Goal: Task Accomplishment & Management: Manage account settings

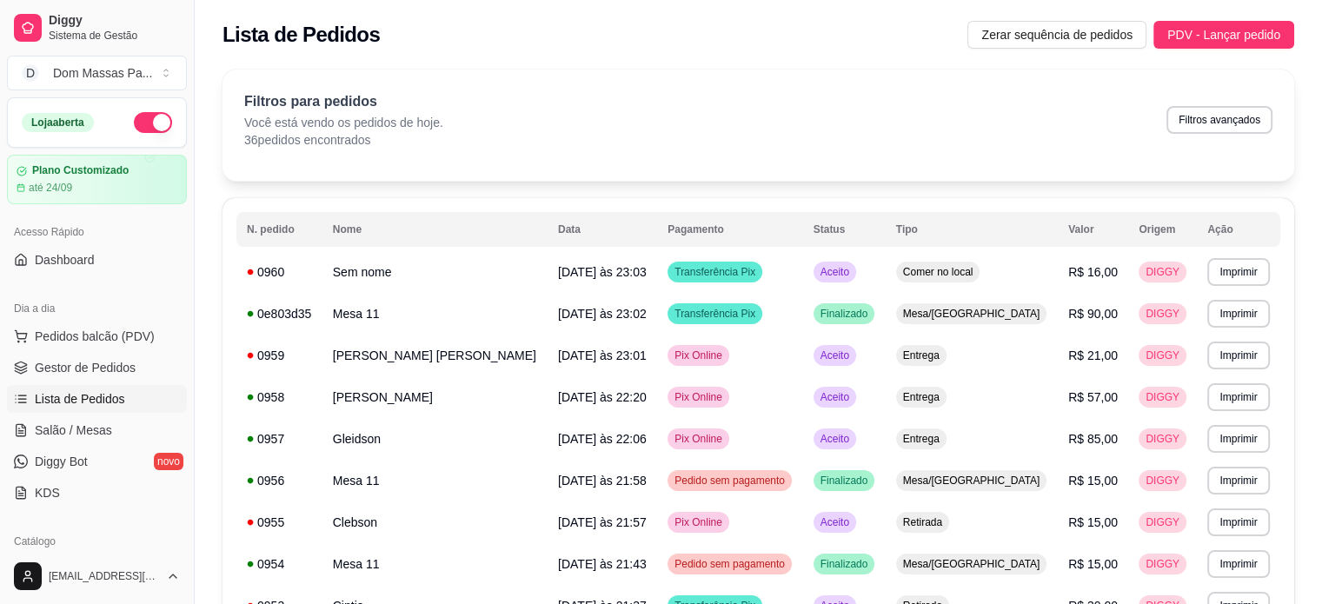
scroll to position [191, 0]
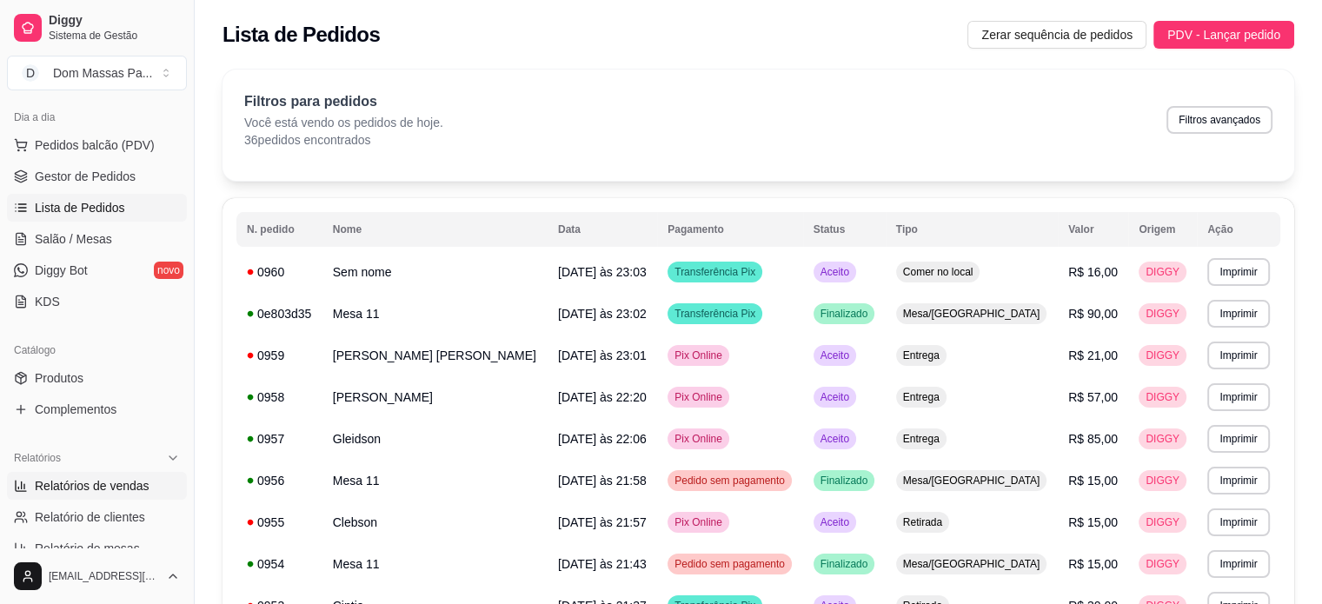
click at [106, 483] on span "Relatórios de vendas" at bounding box center [92, 485] width 115 height 17
select select "ALL"
select select "0"
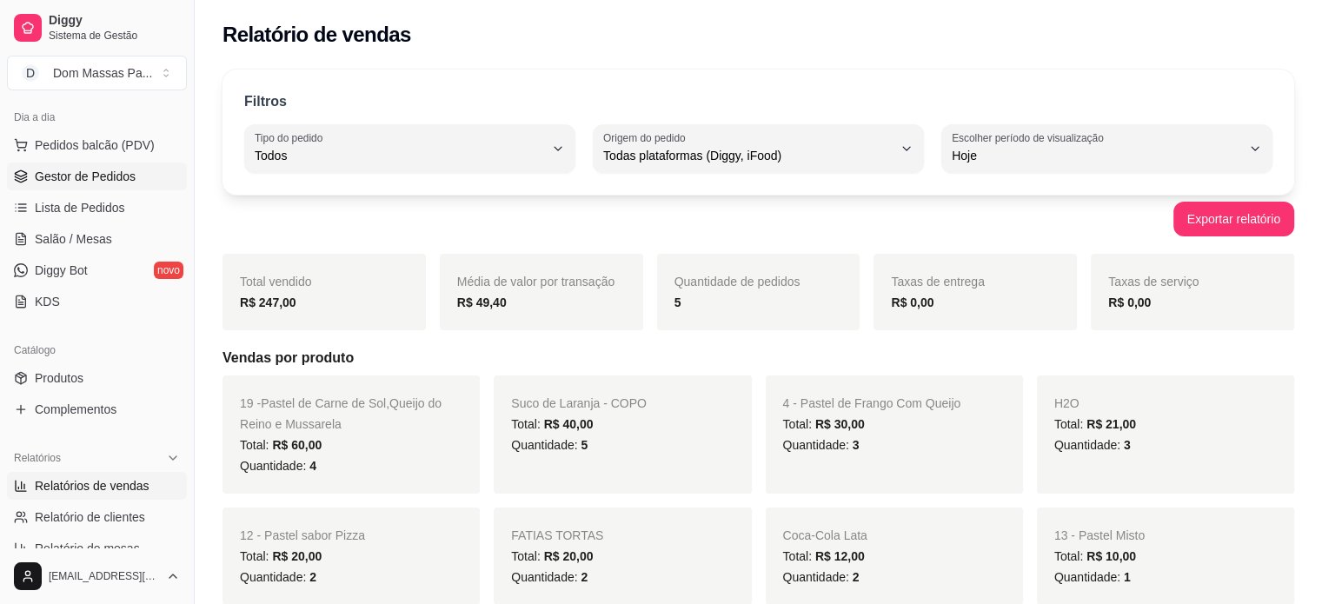
click at [97, 181] on span "Gestor de Pedidos" at bounding box center [85, 176] width 101 height 17
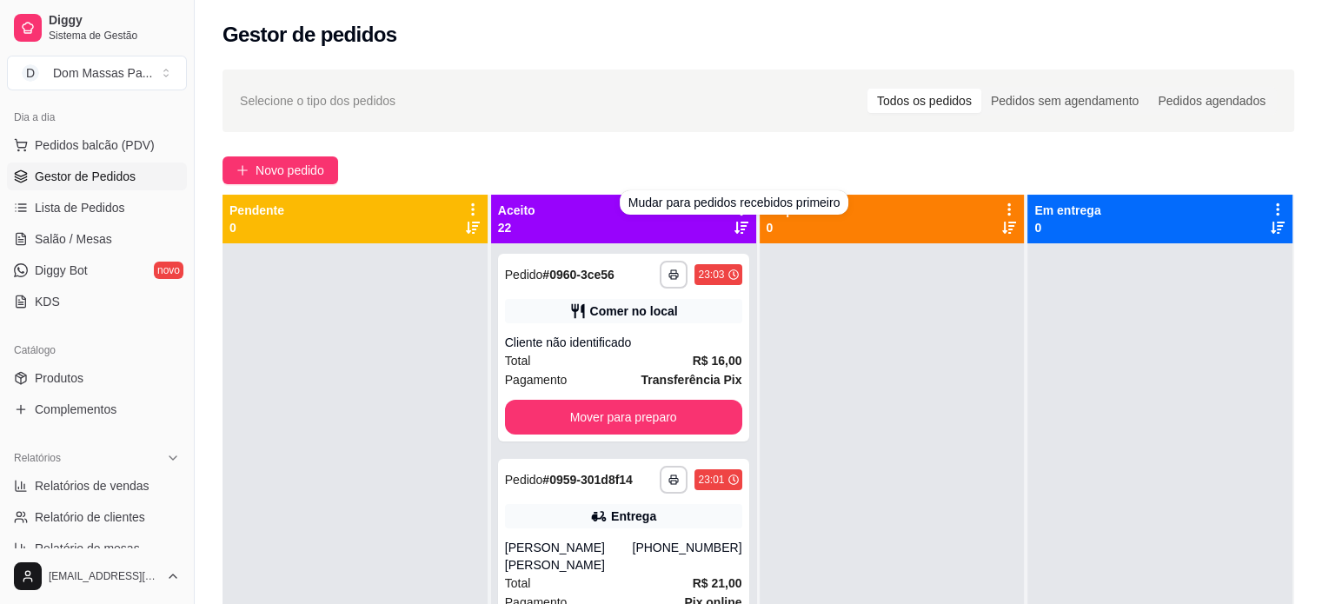
click at [699, 216] on div "Aceito 22" at bounding box center [623, 219] width 251 height 35
click at [734, 210] on icon at bounding box center [742, 210] width 16 height 16
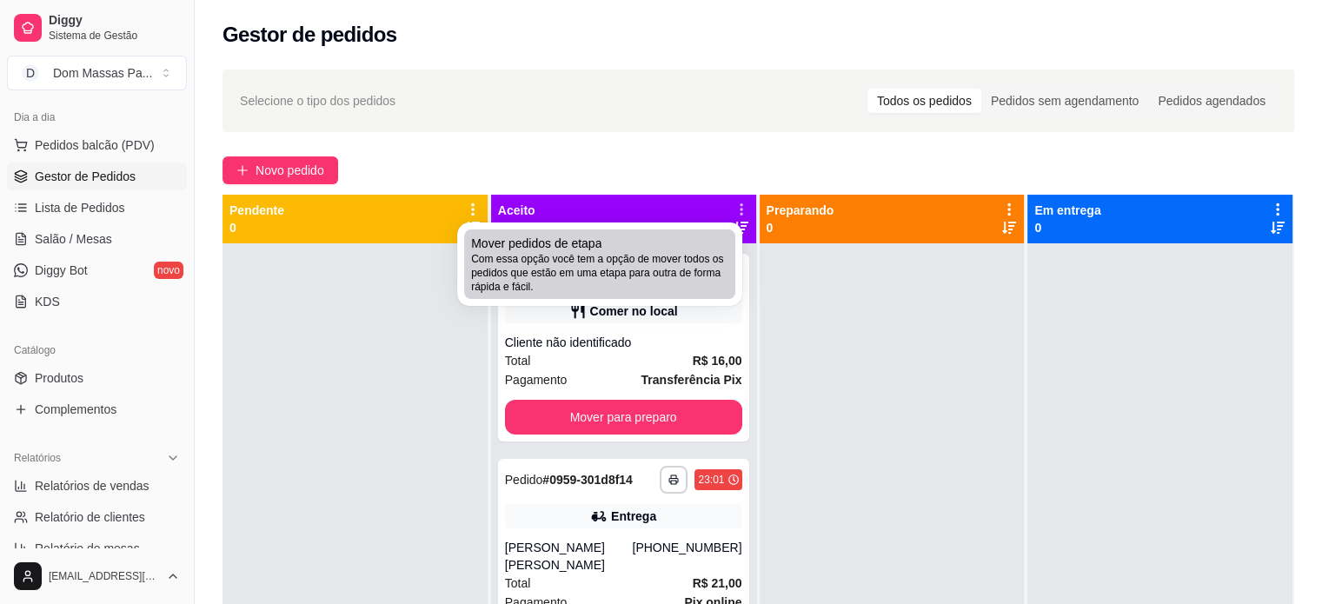
click at [720, 232] on li "Mover pedidos de etapa Com essa opção você tem a opção de mover todos os pedido…" at bounding box center [599, 265] width 271 height 70
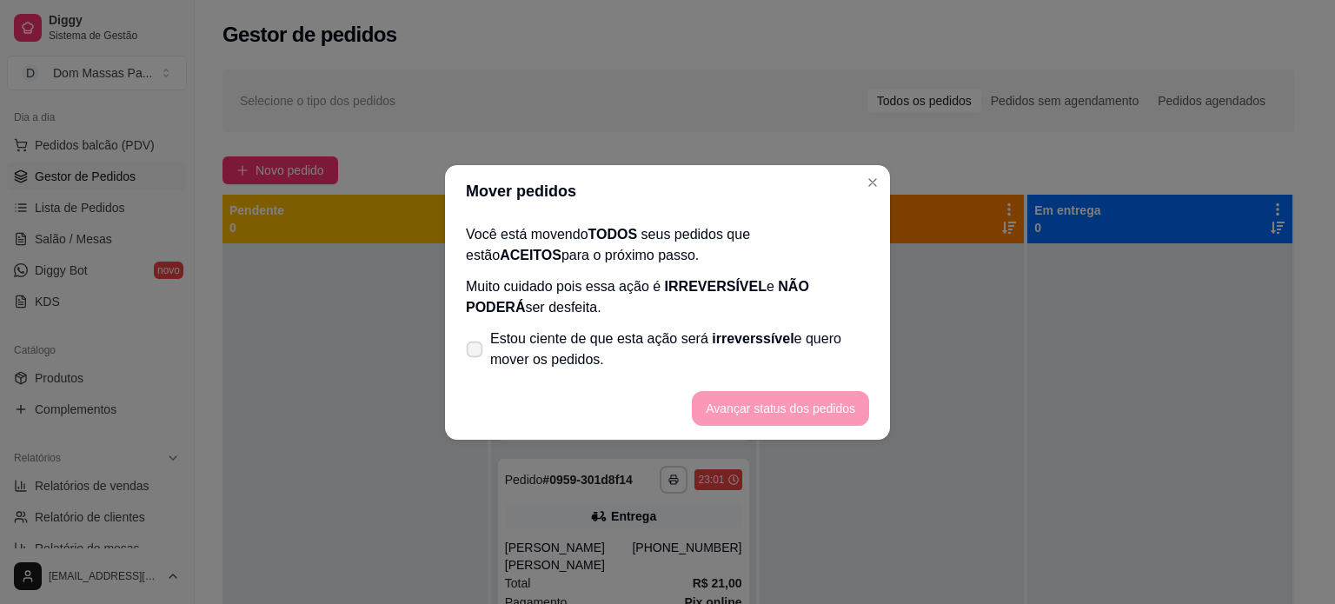
click at [580, 341] on span "Estou ciente de que esta ação será irreverssível e quero mover os pedidos." at bounding box center [679, 350] width 379 height 42
click at [476, 352] on input "Estou ciente de que esta ação será irreverssível e quero mover os pedidos." at bounding box center [470, 357] width 11 height 11
checkbox input "true"
click at [709, 403] on button "Avançar status dos pedidos" at bounding box center [781, 408] width 172 height 34
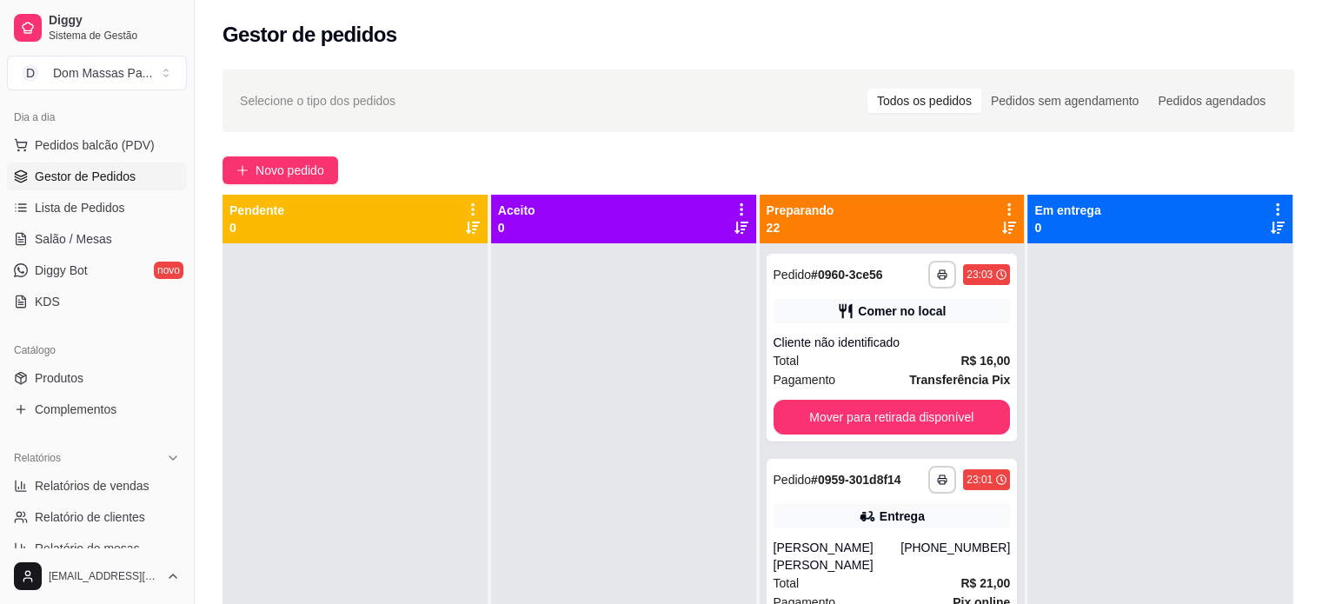
click at [974, 216] on div "Preparando 22" at bounding box center [892, 219] width 251 height 35
click at [1004, 210] on icon at bounding box center [1010, 210] width 16 height 16
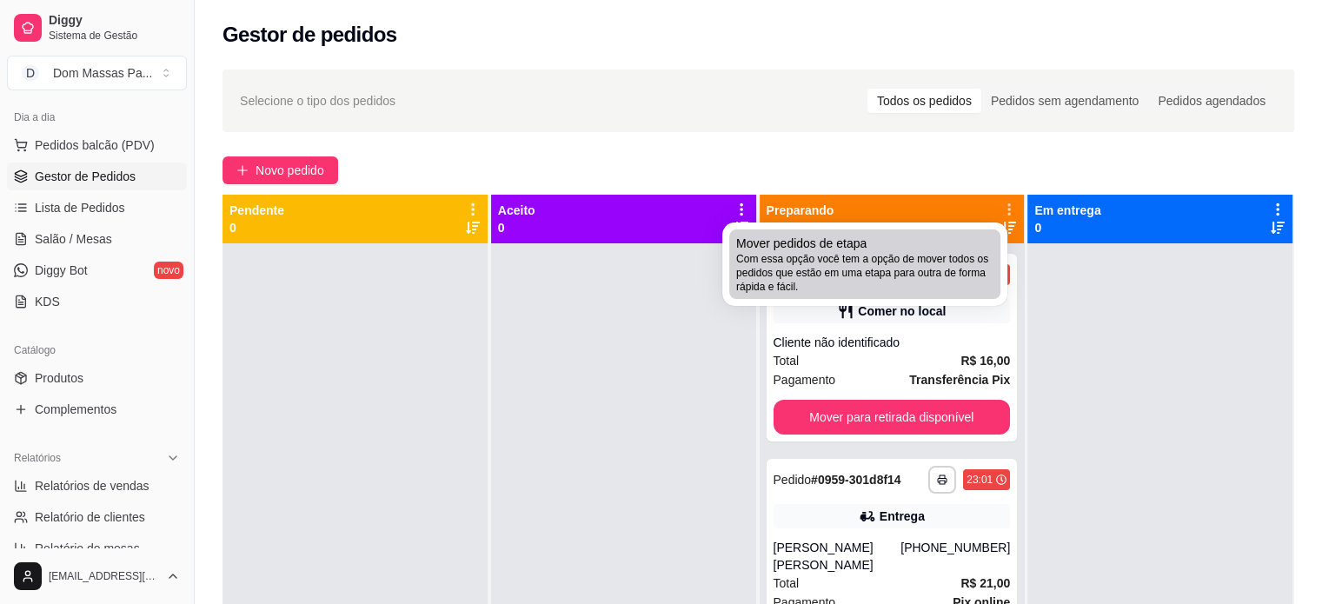
click at [940, 276] on span "Com essa opção você tem a opção de mover todos os pedidos que estão em uma etap…" at bounding box center [864, 273] width 257 height 42
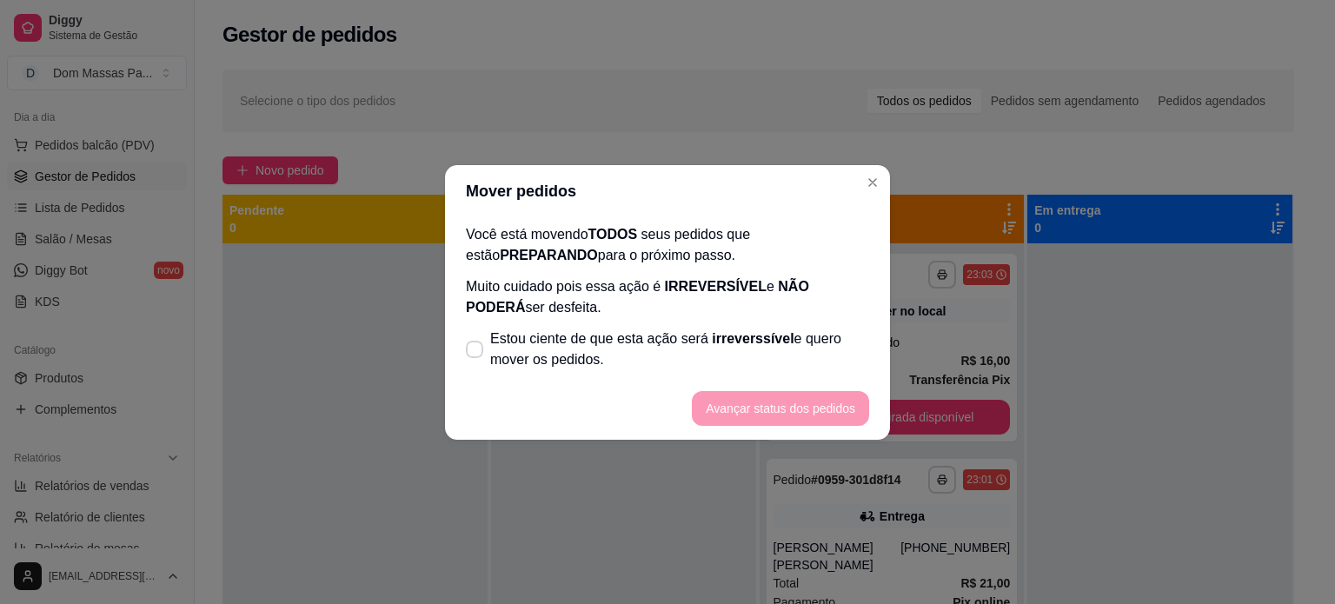
click at [786, 430] on section "Mover pedidos Você está movendo TODOS seus pedidos que estão PREPARANDO para o …" at bounding box center [667, 302] width 445 height 275
click at [789, 363] on span "Estou ciente de que esta ação será irreverssível e quero mover os pedidos." at bounding box center [679, 350] width 379 height 42
click at [476, 363] on input "Estou ciente de que esta ação será irreverssível e quero mover os pedidos." at bounding box center [470, 357] width 11 height 11
checkbox input "true"
click at [782, 414] on button "Avançar status dos pedidos" at bounding box center [781, 408] width 172 height 34
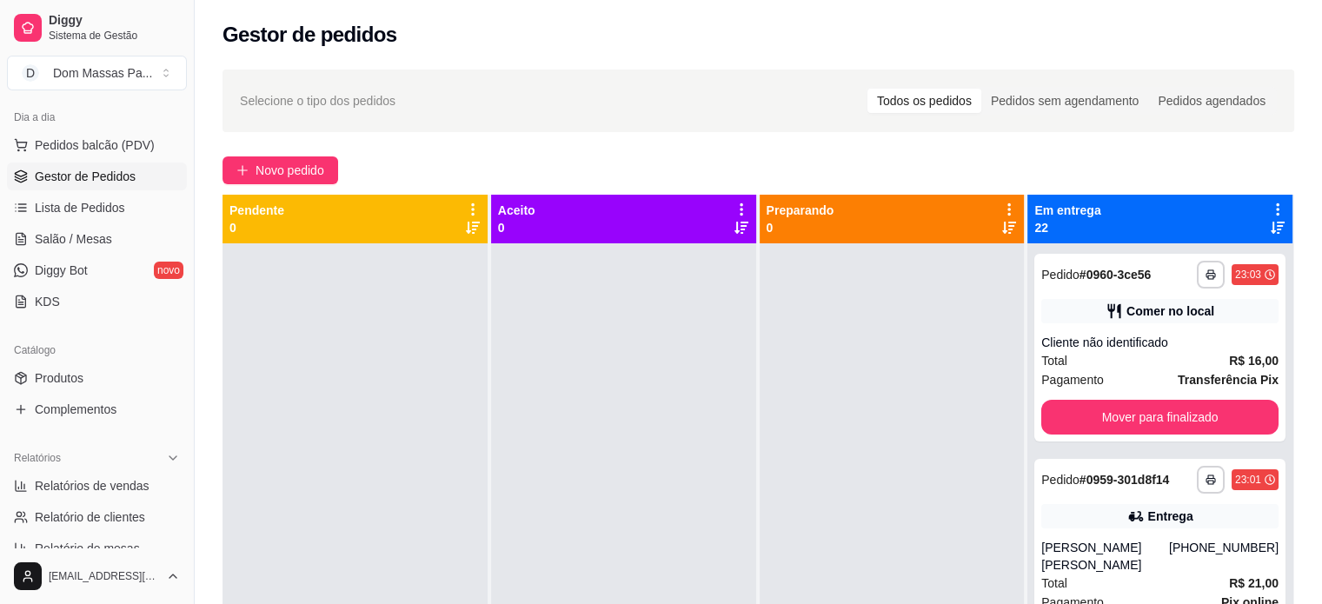
click at [1270, 210] on icon at bounding box center [1278, 210] width 16 height 16
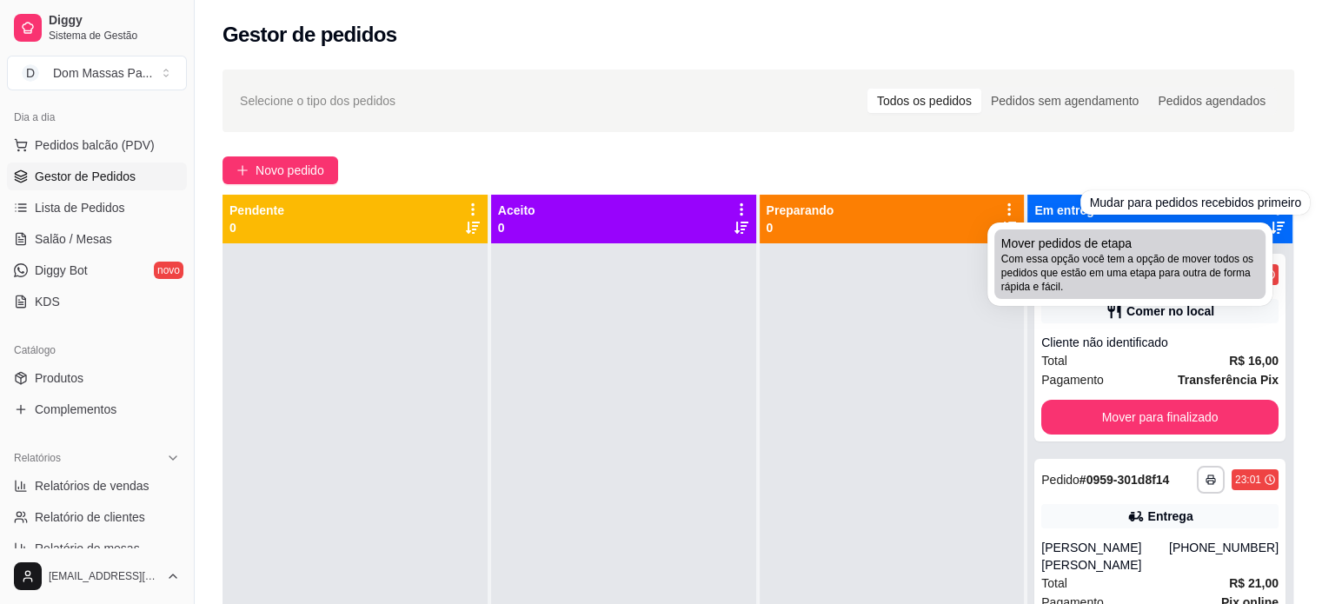
click at [1204, 274] on span "Com essa opção você tem a opção de mover todos os pedidos que estão em uma etap…" at bounding box center [1130, 273] width 257 height 42
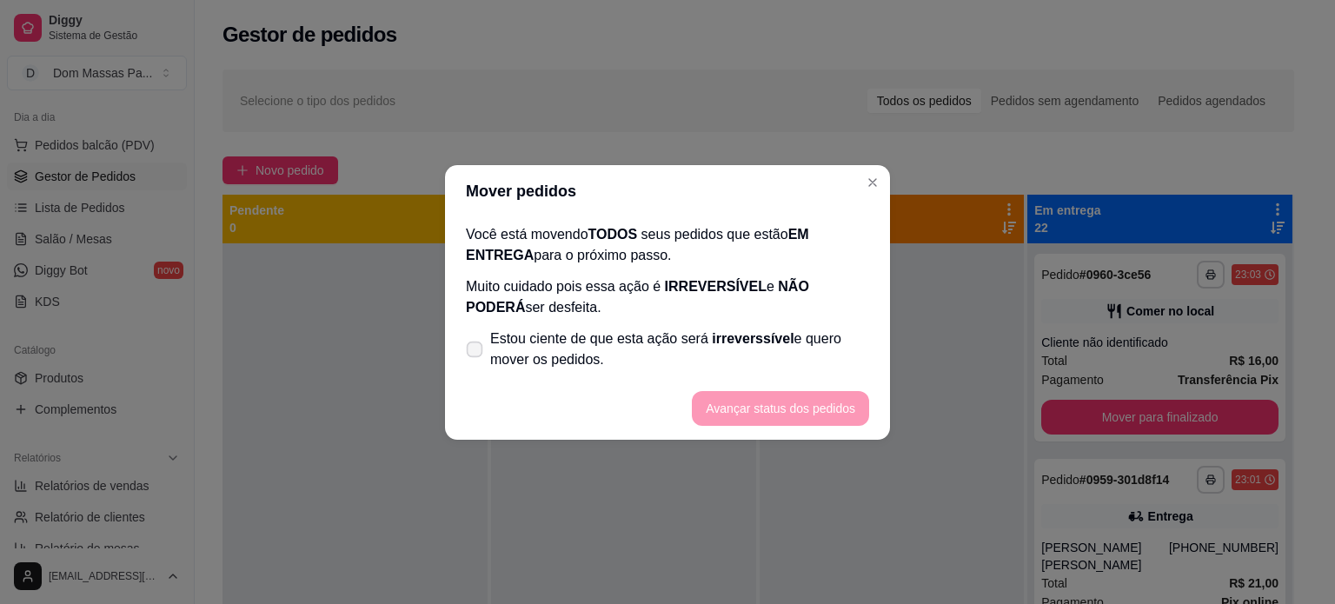
click at [787, 336] on span "Estou ciente de que esta ação será irreverssível e quero mover os pedidos." at bounding box center [679, 350] width 379 height 42
click at [476, 352] on input "Estou ciente de que esta ação será irreverssível e quero mover os pedidos." at bounding box center [470, 357] width 11 height 11
checkbox input "true"
click at [786, 423] on button "Avançar status dos pedidos" at bounding box center [781, 408] width 172 height 34
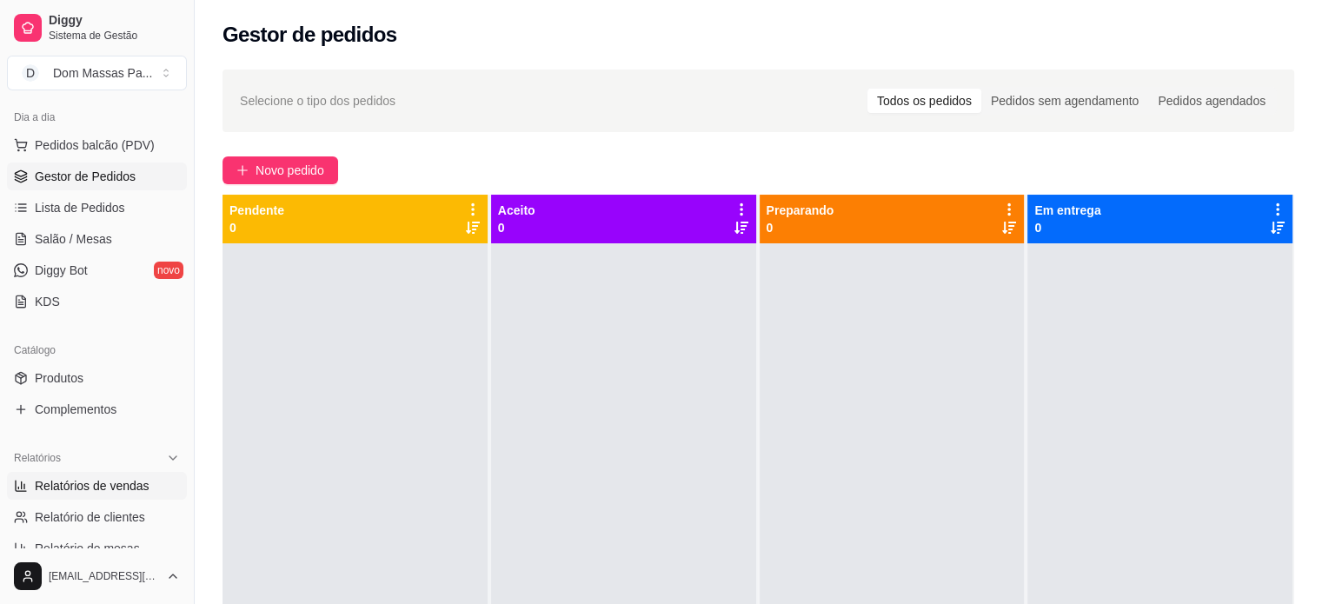
click at [104, 488] on span "Relatórios de vendas" at bounding box center [92, 485] width 115 height 17
select select "ALL"
select select "0"
